Goal: Use online tool/utility: Utilize a website feature to perform a specific function

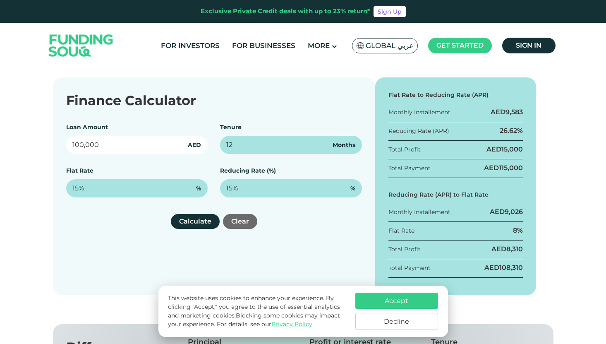
click at [108, 143] on input "100,000" at bounding box center [137, 145] width 142 height 18
drag, startPoint x: 108, startPoint y: 143, endPoint x: 49, endPoint y: 142, distance: 58.8
click at [49, 142] on div "Finance Calculator Loan Amount 100,000 AED Tenure 12 Months Flat Rate 15% % Red…" at bounding box center [303, 186] width 513 height 218
drag, startPoint x: 113, startPoint y: 146, endPoint x: 46, endPoint y: 146, distance: 67.9
click at [46, 146] on div "Finance Calculator Loan Amount 1,500,000 AED Tenure 12 Months Flat Rate 15% % R…" at bounding box center [303, 186] width 606 height 218
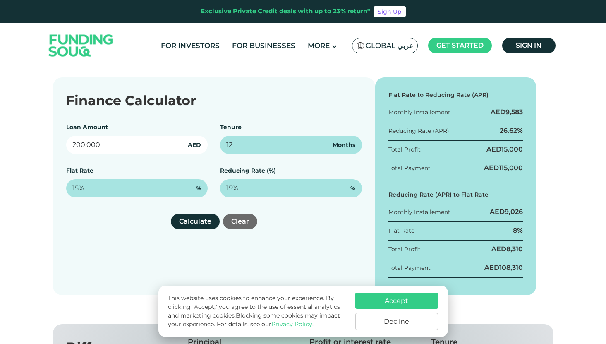
type input "200,000"
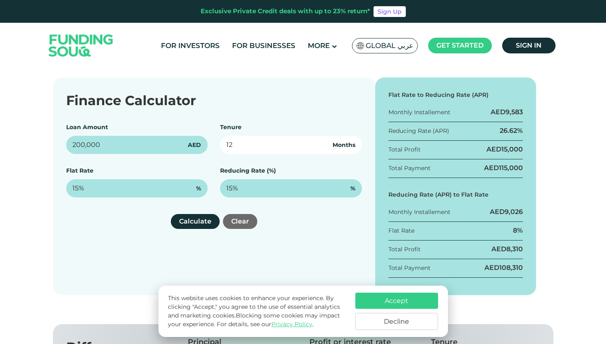
click at [244, 143] on input "12" at bounding box center [291, 145] width 142 height 18
drag, startPoint x: 232, startPoint y: 147, endPoint x: 194, endPoint y: 147, distance: 38.1
click at [194, 147] on div "Loan Amount 200,000 AED Tenure 12 Months Flat Rate 15% % Reducing Rate (%) 15% %" at bounding box center [214, 160] width 296 height 74
type input "48"
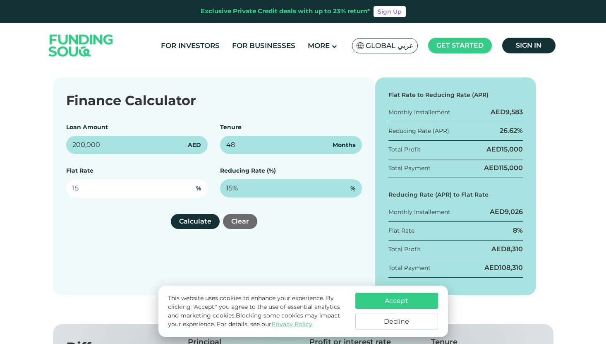
click at [137, 191] on input "15" at bounding box center [137, 188] width 142 height 18
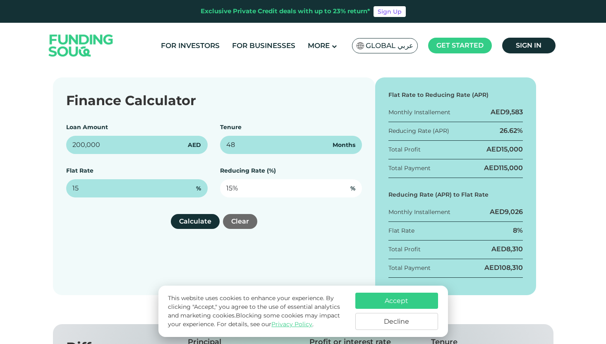
type input "15%"
type input "15"
drag, startPoint x: 256, startPoint y: 187, endPoint x: 175, endPoint y: 187, distance: 80.3
click at [175, 187] on div "Loan Amount 200,000 AED Tenure 48 Months Flat Rate 15% % Reducing Rate (%) 15 %" at bounding box center [214, 160] width 296 height 74
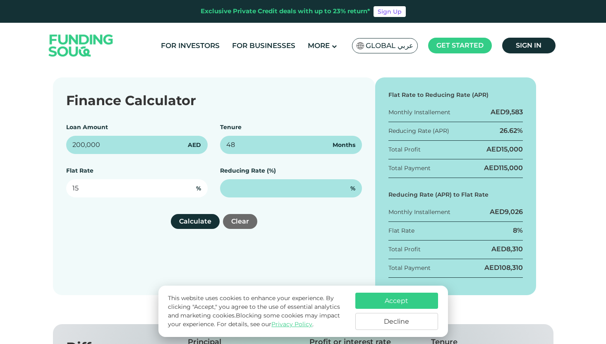
drag, startPoint x: 103, startPoint y: 192, endPoint x: 63, endPoint y: 186, distance: 40.3
click at [63, 186] on div "Finance Calculator Loan Amount 200,000 AED Tenure 48 Months Flat Rate 15 % Redu…" at bounding box center [214, 186] width 322 height 218
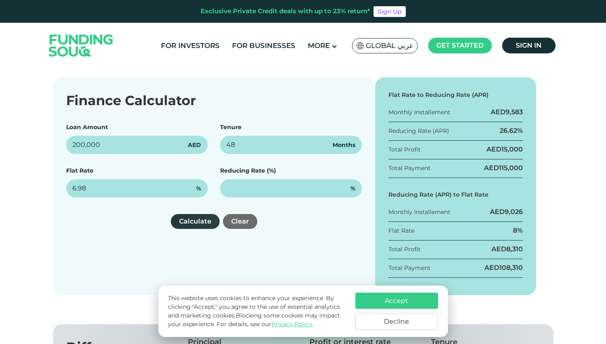
type input "6.98%"
click at [192, 223] on button "Calculate" at bounding box center [195, 221] width 49 height 15
click at [194, 219] on button "Calculate" at bounding box center [195, 221] width 49 height 15
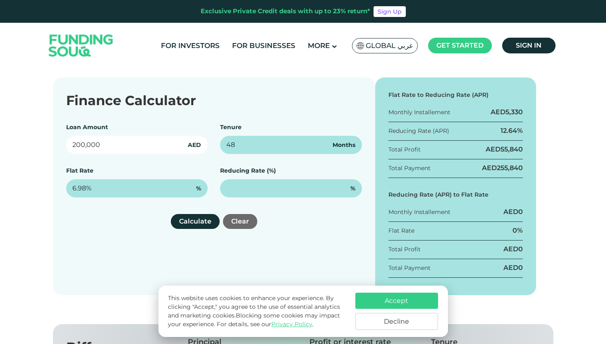
click at [112, 147] on input "200,000" at bounding box center [137, 145] width 142 height 18
type input "2,000,000"
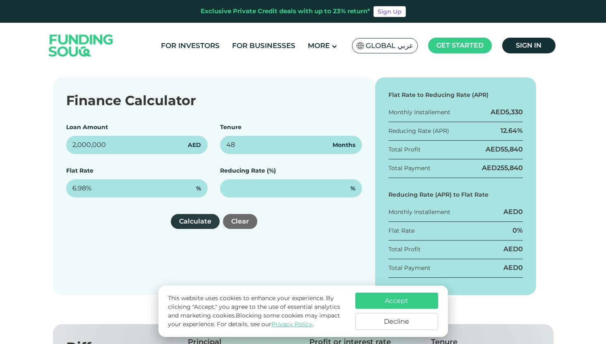
click at [175, 218] on button "Calculate" at bounding box center [195, 221] width 49 height 15
click at [192, 222] on button "Calculate" at bounding box center [195, 221] width 49 height 15
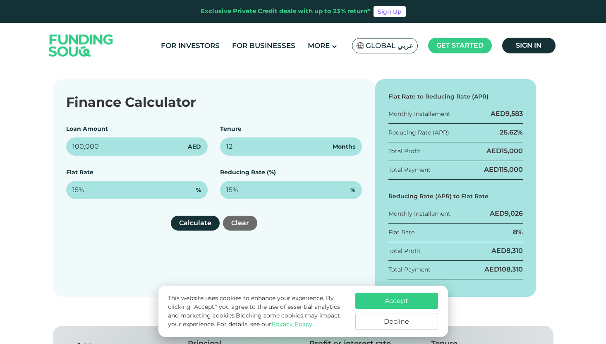
scroll to position [118, 0]
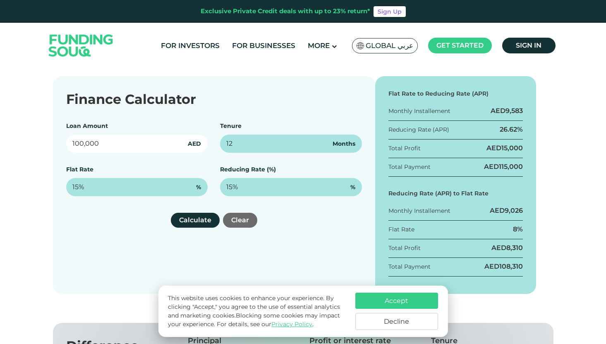
click at [126, 148] on input "100,000" at bounding box center [137, 143] width 142 height 18
drag, startPoint x: 126, startPoint y: 148, endPoint x: 55, endPoint y: 142, distance: 71.8
click at [55, 142] on div "Finance Calculator Loan Amount 100,000 AED Tenure 12 Months Flat Rate 15% % Red…" at bounding box center [214, 185] width 322 height 218
type input "2,000,000"
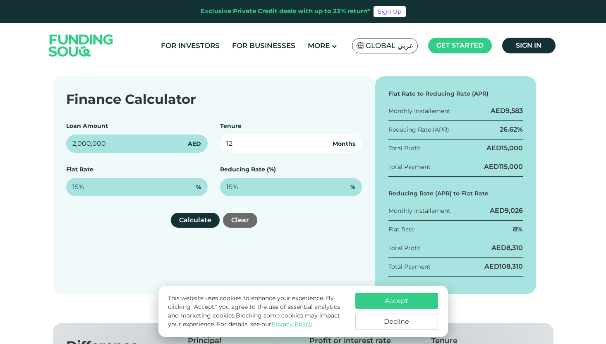
click at [247, 141] on input "12" at bounding box center [291, 143] width 142 height 18
drag, startPoint x: 239, startPoint y: 144, endPoint x: 180, endPoint y: 144, distance: 59.2
click at [180, 144] on div "Loan Amount 2,000,000 AED Tenure 12 Months Flat Rate 15% % Reducing Rate (%) 15…" at bounding box center [214, 159] width 296 height 74
type input "48"
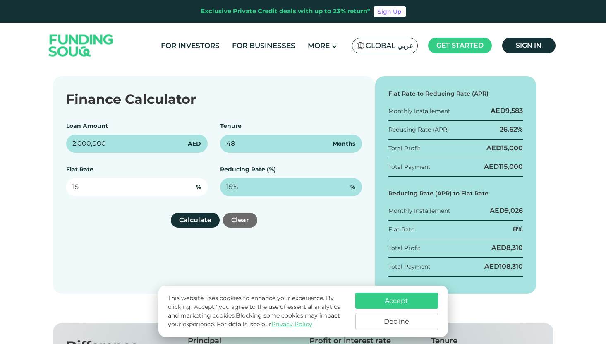
click at [132, 196] on input "15" at bounding box center [137, 187] width 142 height 18
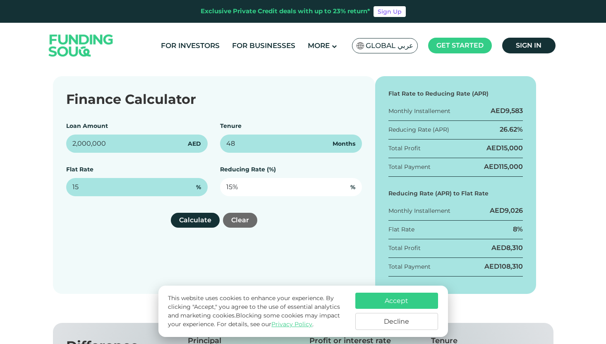
type input "15%"
type input "15"
drag, startPoint x: 253, startPoint y: 188, endPoint x: 174, endPoint y: 188, distance: 79.0
click at [174, 188] on div "Loan Amount 2,000,000 AED Tenure 48 Months Flat Rate 15% % Reducing Rate (%) 15…" at bounding box center [214, 159] width 296 height 74
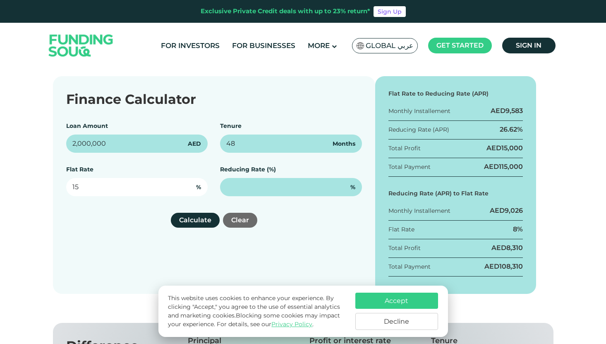
drag, startPoint x: 96, startPoint y: 184, endPoint x: 50, endPoint y: 194, distance: 47.4
click at [50, 194] on div "Finance Calculator Loan Amount 2,000,000 AED Tenure 48 Months Flat Rate 15 % Re…" at bounding box center [303, 185] width 513 height 218
drag, startPoint x: 84, startPoint y: 187, endPoint x: 45, endPoint y: 187, distance: 38.5
click at [45, 187] on div "Finance Calculator Loan Amount 2,000,000 AED Tenure 48 Months Flat Rate 15 % Re…" at bounding box center [303, 185] width 606 height 218
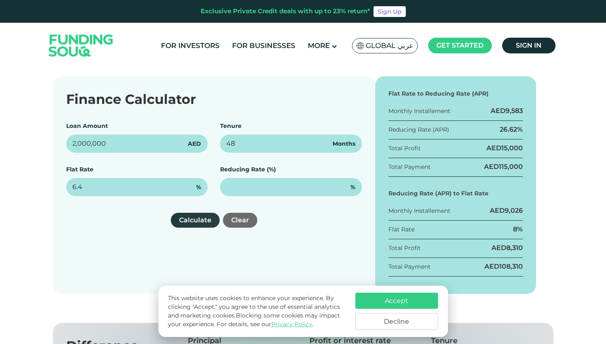
type input "6.4%"
click at [211, 218] on button "Calculate" at bounding box center [195, 220] width 49 height 15
click at [391, 297] on button "Accept" at bounding box center [396, 301] width 83 height 16
